Goal: Check status

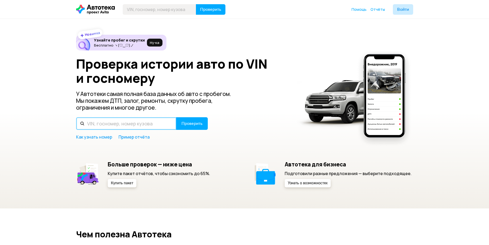
click at [148, 124] on input "text" at bounding box center [126, 123] width 100 height 13
click at [136, 121] on input "text" at bounding box center [126, 123] width 100 height 13
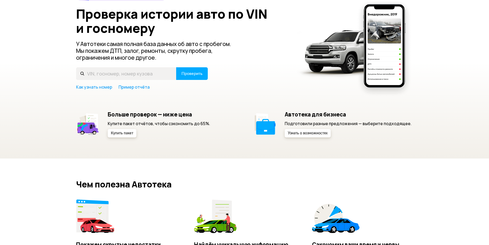
scroll to position [53, 0]
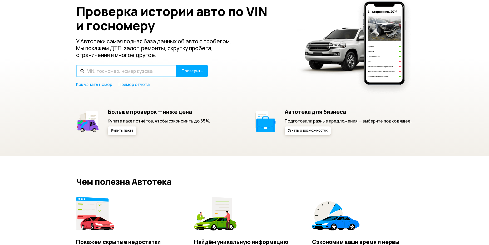
click at [138, 72] on input "text" at bounding box center [126, 71] width 100 height 13
type input "Ч"
type input "[VEHICLE_IDENTIFICATION_NUMBER]"
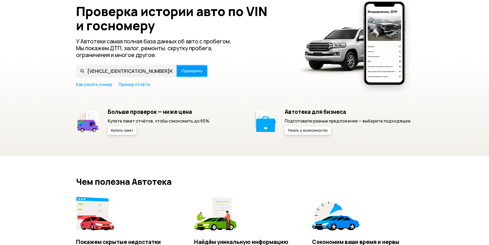
click at [194, 72] on span "Проверить" at bounding box center [191, 71] width 21 height 4
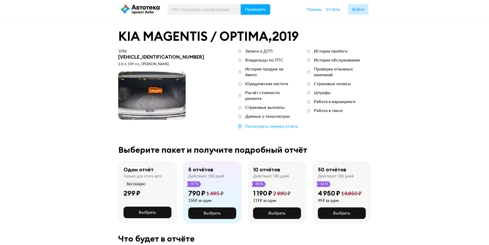
click at [155, 90] on span at bounding box center [151, 96] width 67 height 48
click at [159, 86] on span at bounding box center [151, 96] width 67 height 48
click at [152, 100] on span at bounding box center [151, 96] width 67 height 48
